Goal: Communication & Community: Answer question/provide support

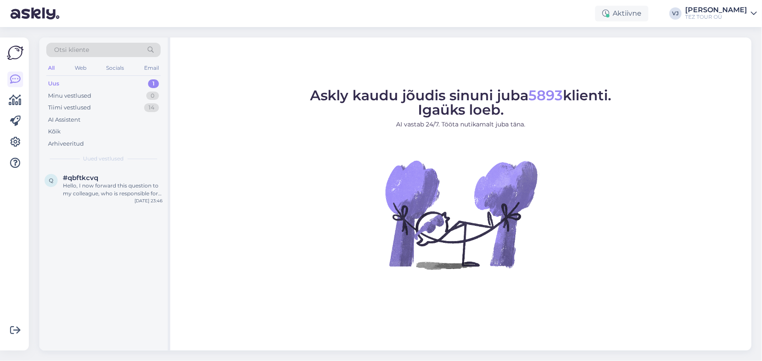
click at [127, 86] on div "Uus 1" at bounding box center [103, 84] width 114 height 12
click at [152, 187] on div "Hello, I now forward this question to my colleague, who is responsible for this…" at bounding box center [113, 190] width 100 height 16
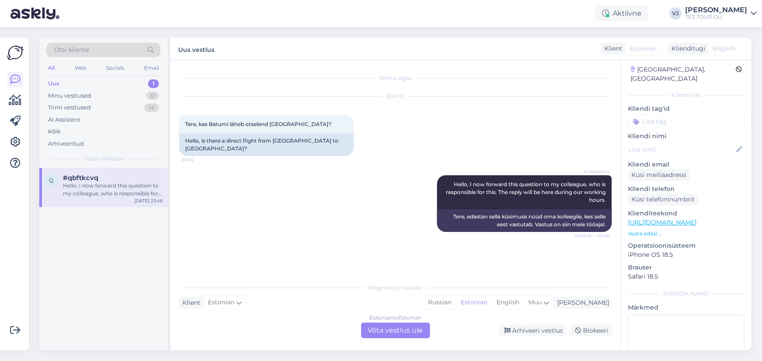
scroll to position [24, 0]
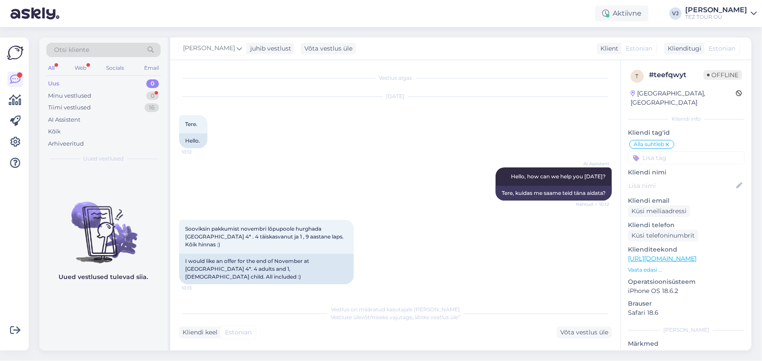
scroll to position [458, 0]
